Goal: Transaction & Acquisition: Purchase product/service

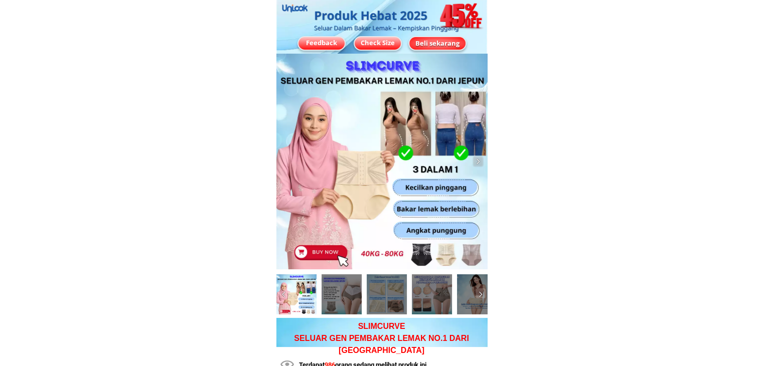
click at [437, 46] on div "Beli sekarang" at bounding box center [437, 43] width 56 height 10
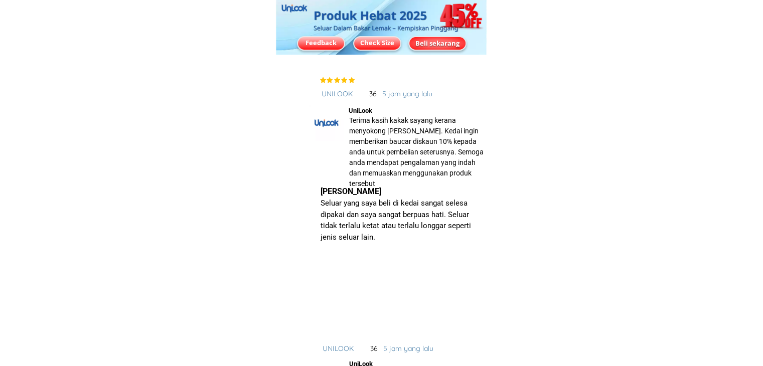
scroll to position [7370, 0]
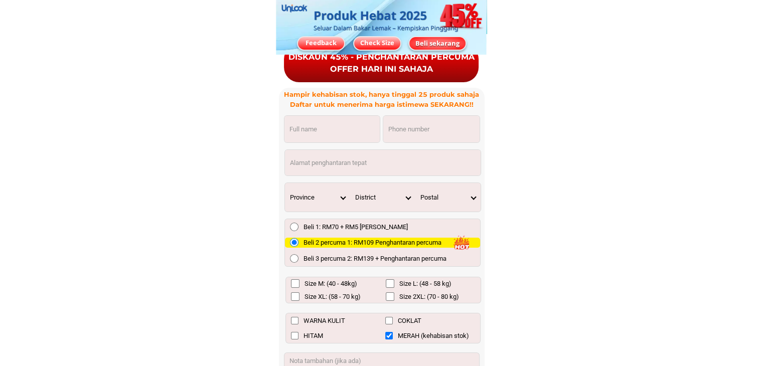
click at [398, 139] on input "Input phone_number" at bounding box center [431, 129] width 96 height 27
paste input "011160831456"
type input "011160831456"
click at [329, 134] on input "Input full_name" at bounding box center [331, 129] width 95 height 27
paste input "011160831456"
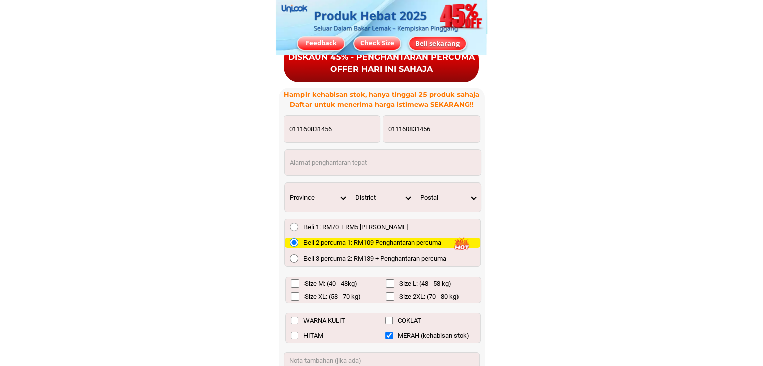
type input "011160831456"
click at [333, 161] on input "Input address" at bounding box center [383, 163] width 196 height 26
paste input "011160831456"
type input "011160831456"
drag, startPoint x: 300, startPoint y: 129, endPoint x: 256, endPoint y: 128, distance: 43.7
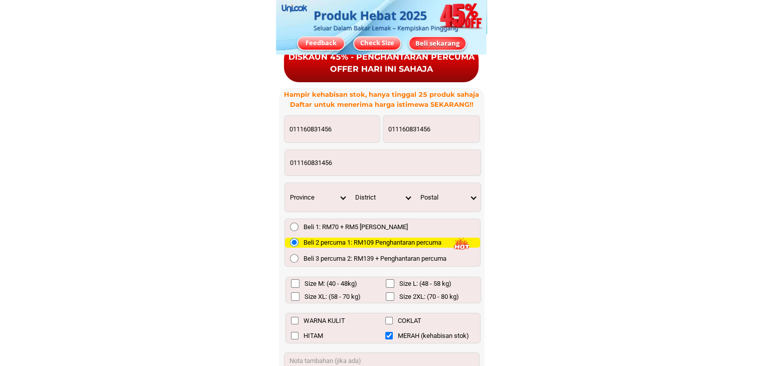
paste input "[PERSON_NAME]"
type input "[PERSON_NAME]"
drag, startPoint x: 372, startPoint y: 165, endPoint x: 197, endPoint y: 165, distance: 175.1
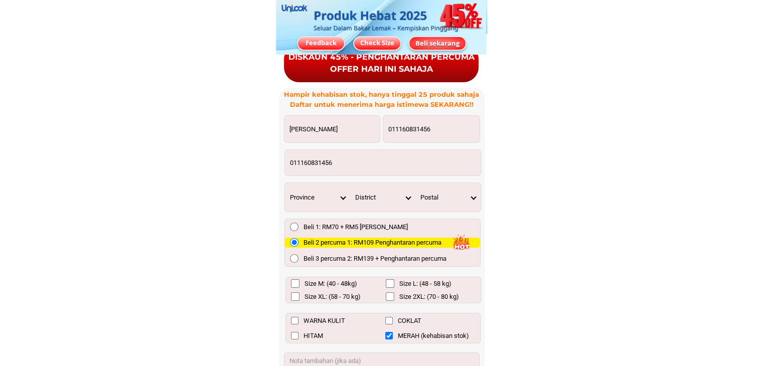
paste input "Kg. Minansad kota [GEOGRAPHIC_DATA]"
type input "Kg. Minansad kota [GEOGRAPHIC_DATA]"
click at [342, 197] on select "Province [GEOGRAPHIC_DATA] [GEOGRAPHIC_DATA] [GEOGRAPHIC_DATA] [GEOGRAPHIC_DATA…" at bounding box center [317, 197] width 65 height 29
select select "60_R3879783"
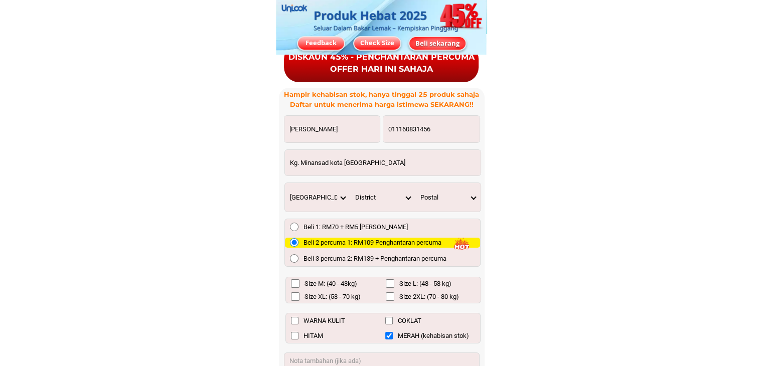
click at [285, 183] on select "Province [GEOGRAPHIC_DATA] [GEOGRAPHIC_DATA] [GEOGRAPHIC_DATA] [GEOGRAPHIC_DATA…" at bounding box center [317, 197] width 65 height 29
click at [406, 195] on select "District [GEOGRAPHIC_DATA] [GEOGRAPHIC_DATA] [GEOGRAPHIC_DATA][PERSON_NAME] [GE…" at bounding box center [382, 197] width 65 height 29
select select "60_R80017334"
click at [350, 183] on select "District [GEOGRAPHIC_DATA] [GEOGRAPHIC_DATA] [GEOGRAPHIC_DATA][PERSON_NAME] [GE…" at bounding box center [382, 197] width 65 height 29
click at [471, 196] on select "Postal 89100 89109 89107 89108 89130 89137 89138 89139" at bounding box center [447, 197] width 65 height 29
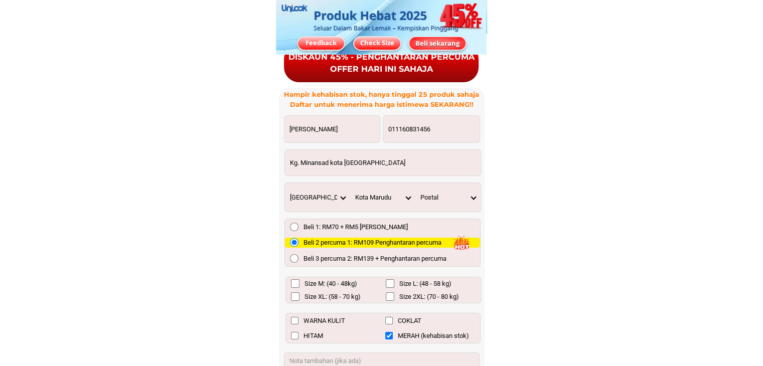
select select "89108"
click at [415, 183] on select "Postal 89100 89109 89107 89108 89130 89137 89138 89139" at bounding box center [447, 197] width 65 height 29
click at [389, 283] on input "Size L: (48 - 58 kg)" at bounding box center [390, 283] width 9 height 9
checkbox input "true"
click at [294, 299] on input "Size XL: (58 - 70 kg)" at bounding box center [295, 297] width 9 height 9
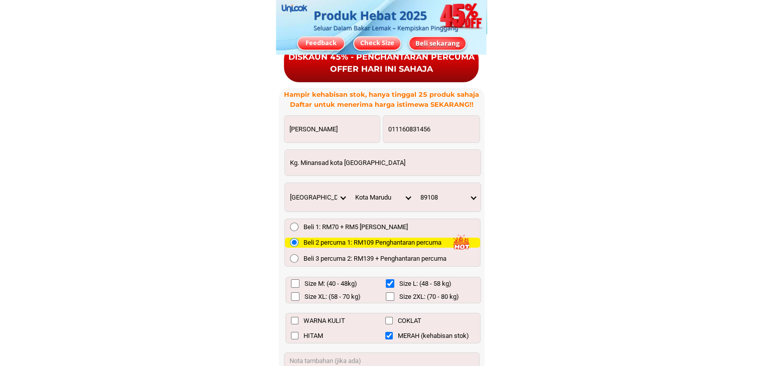
checkbox input "true"
click at [296, 334] on input "HITAM" at bounding box center [295, 336] width 8 height 8
checkbox input "true"
click at [389, 320] on input "COKLAT" at bounding box center [389, 321] width 8 height 8
checkbox input "true"
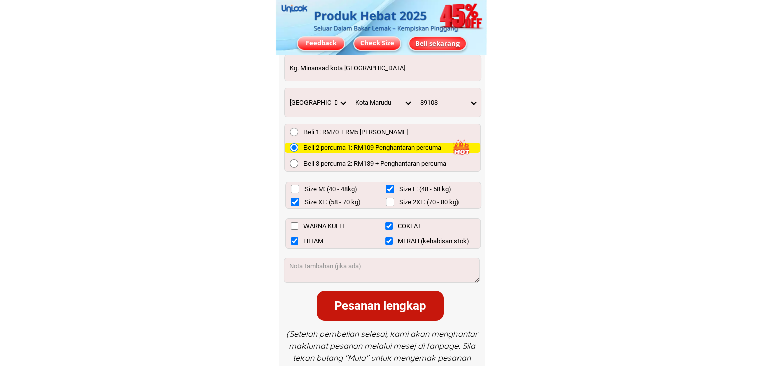
scroll to position [7470, 0]
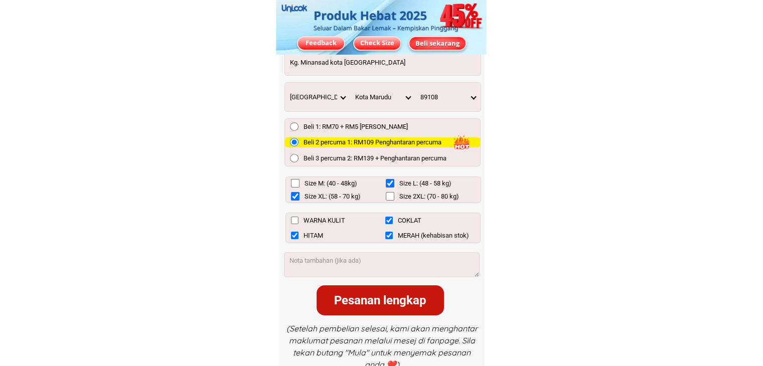
click at [385, 233] on input "MERAH (kehabisan stok)" at bounding box center [389, 236] width 8 height 8
checkbox input "false"
drag, startPoint x: 379, startPoint y: 301, endPoint x: 386, endPoint y: 306, distance: 8.9
click at [379, 301] on div "Pesanan lengkap" at bounding box center [380, 301] width 127 height 18
type input "Kg. Minansad kota [GEOGRAPHIC_DATA]"
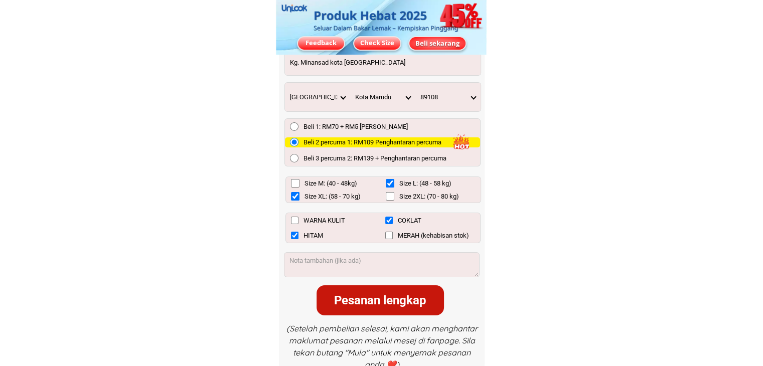
checkbox input "false"
checkbox input "true"
checkbox input "false"
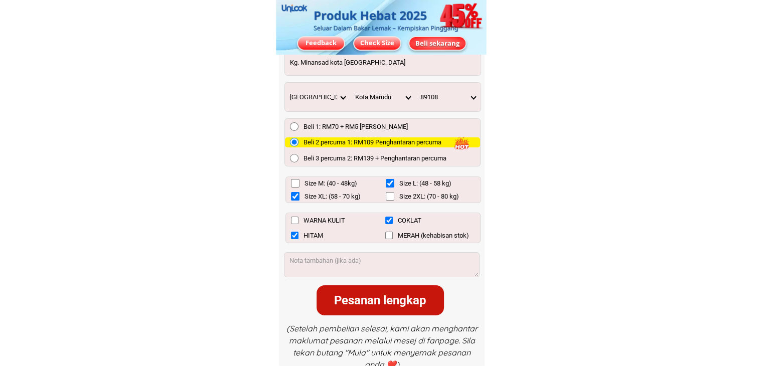
checkbox input "true"
checkbox input "false"
radio input "true"
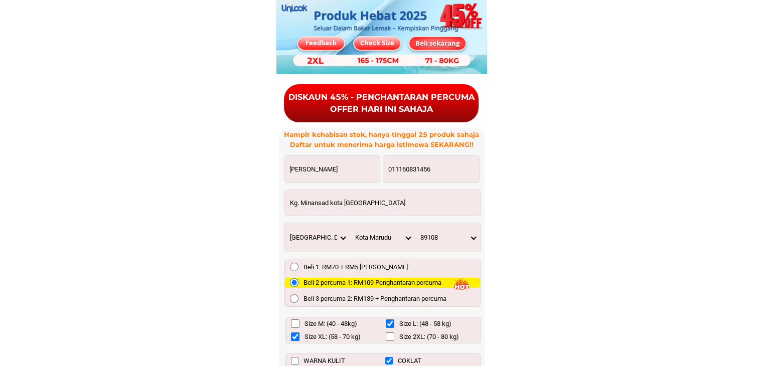
scroll to position [7320, 0]
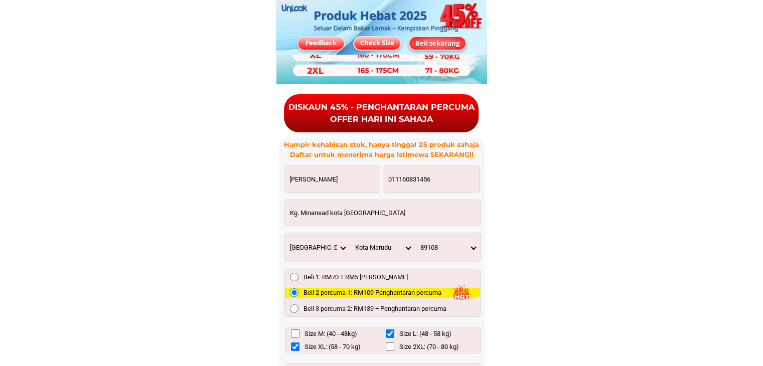
click at [389, 179] on input "011160831456" at bounding box center [431, 179] width 96 height 27
click at [397, 179] on input "011160831456" at bounding box center [431, 179] width 96 height 27
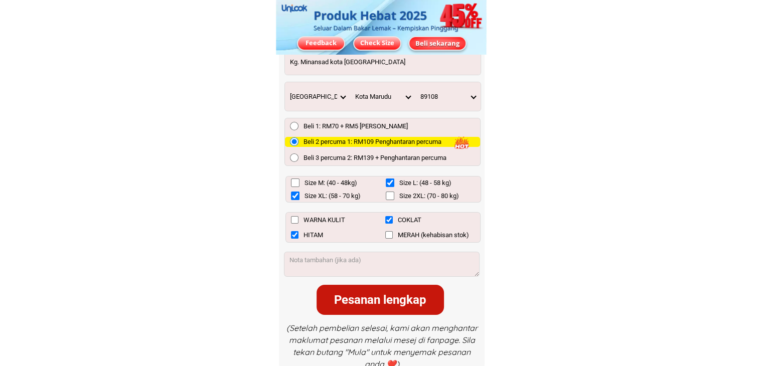
scroll to position [7520, 0]
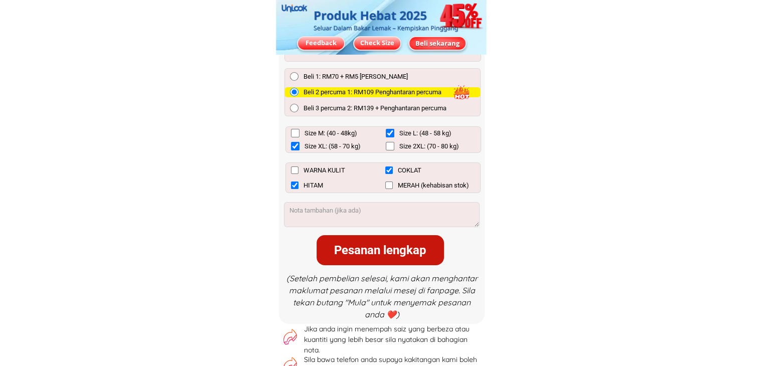
type input "01160831456"
click at [386, 252] on div "Pesanan lengkap" at bounding box center [380, 250] width 127 height 18
checkbox input "false"
checkbox input "true"
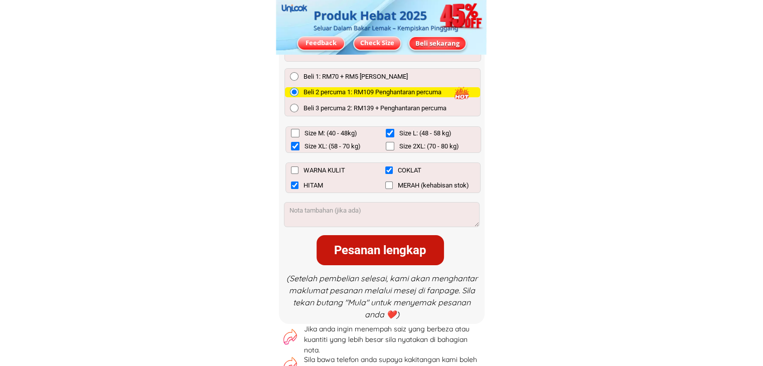
checkbox input "false"
checkbox input "true"
checkbox input "false"
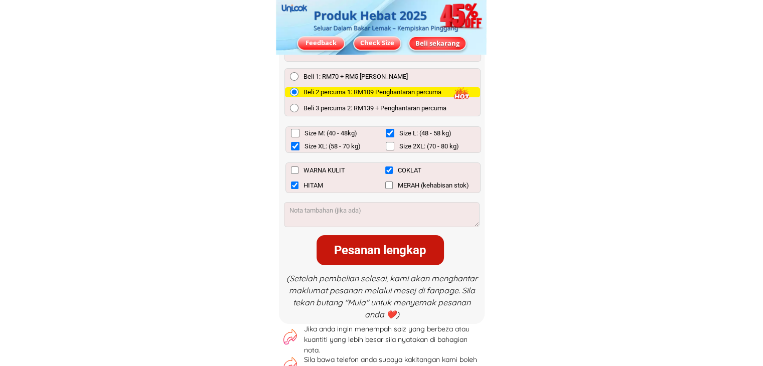
radio input "true"
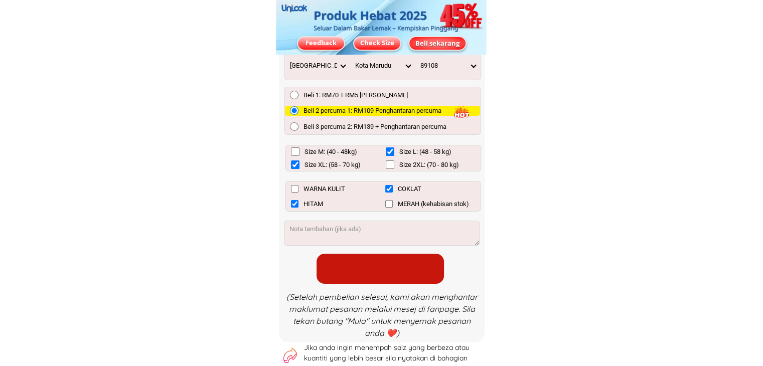
scroll to position [7470, 0]
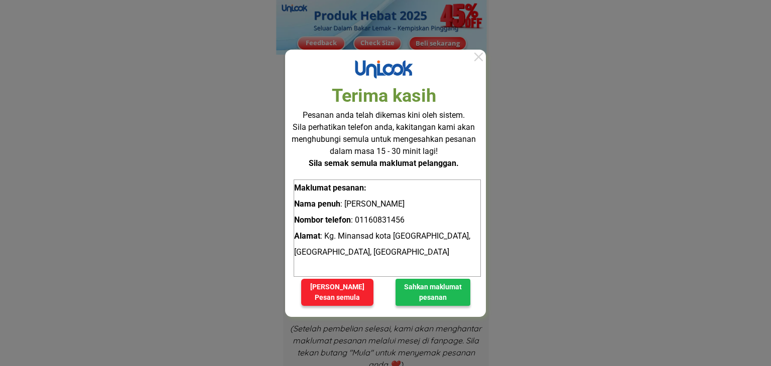
click at [474, 57] on div at bounding box center [478, 57] width 15 height 15
